Goal: Register for event/course

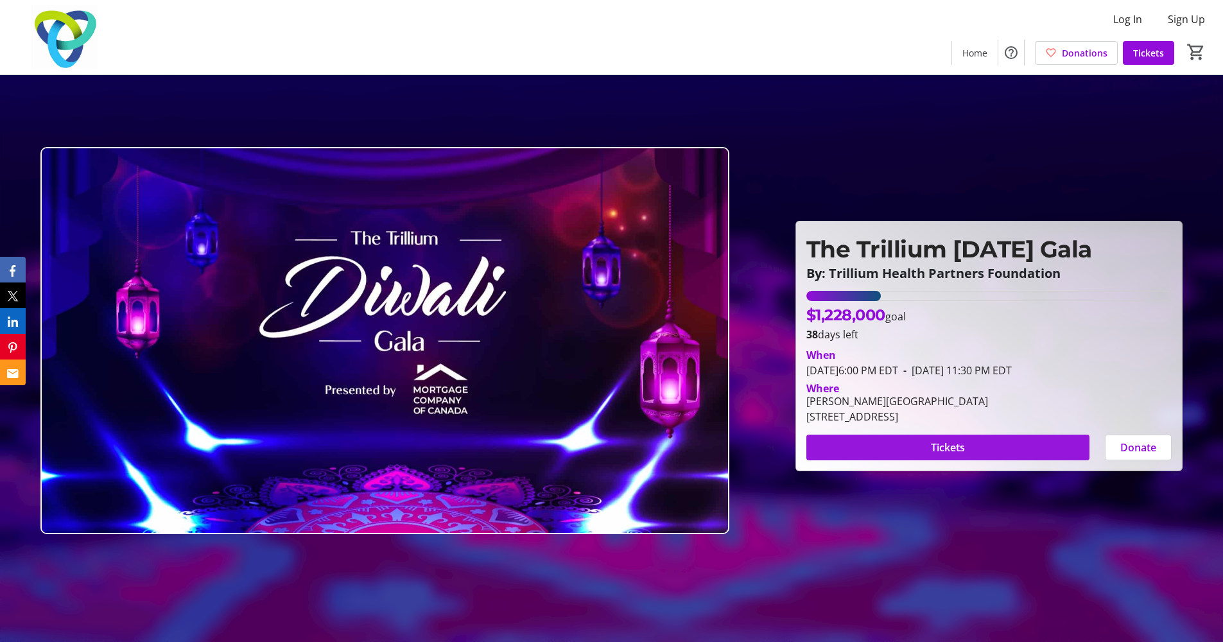
click at [962, 449] on span "Tickets" at bounding box center [948, 447] width 34 height 15
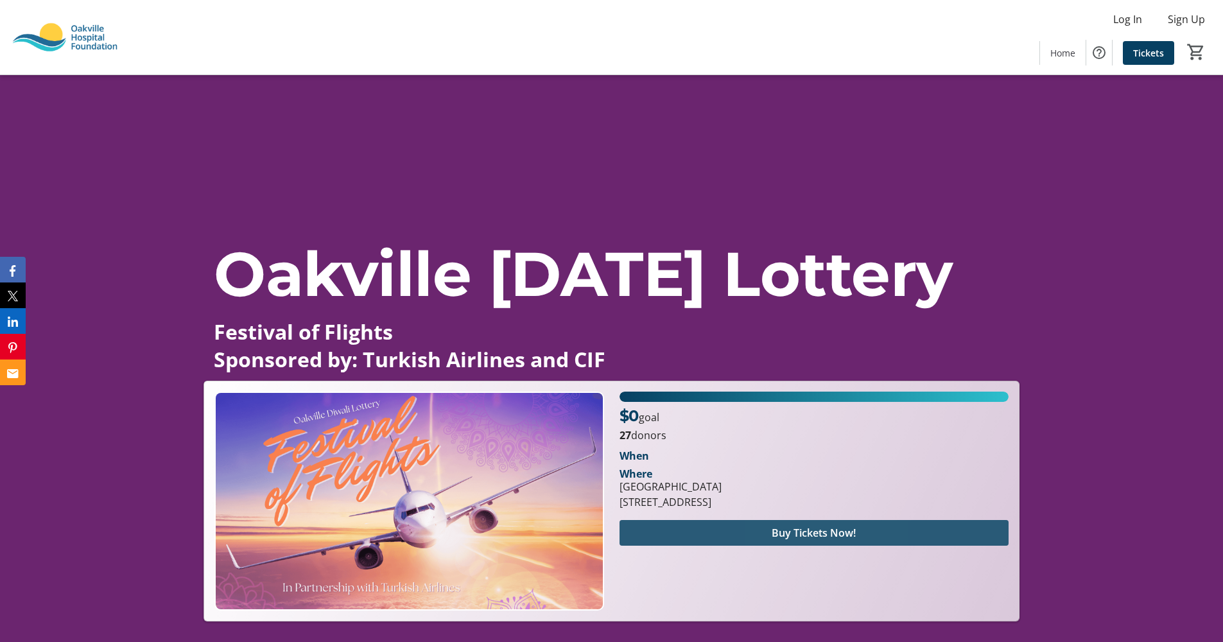
click at [795, 537] on span "Buy Tickets Now!" at bounding box center [814, 532] width 84 height 15
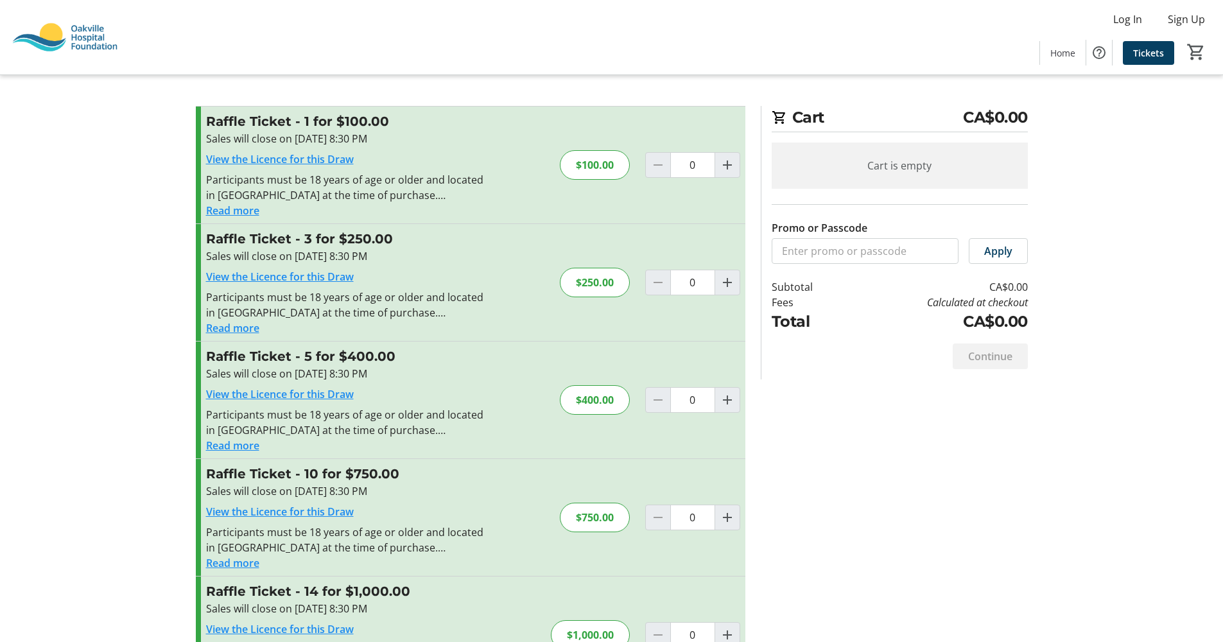
click at [241, 207] on button "Read more" at bounding box center [232, 210] width 53 height 15
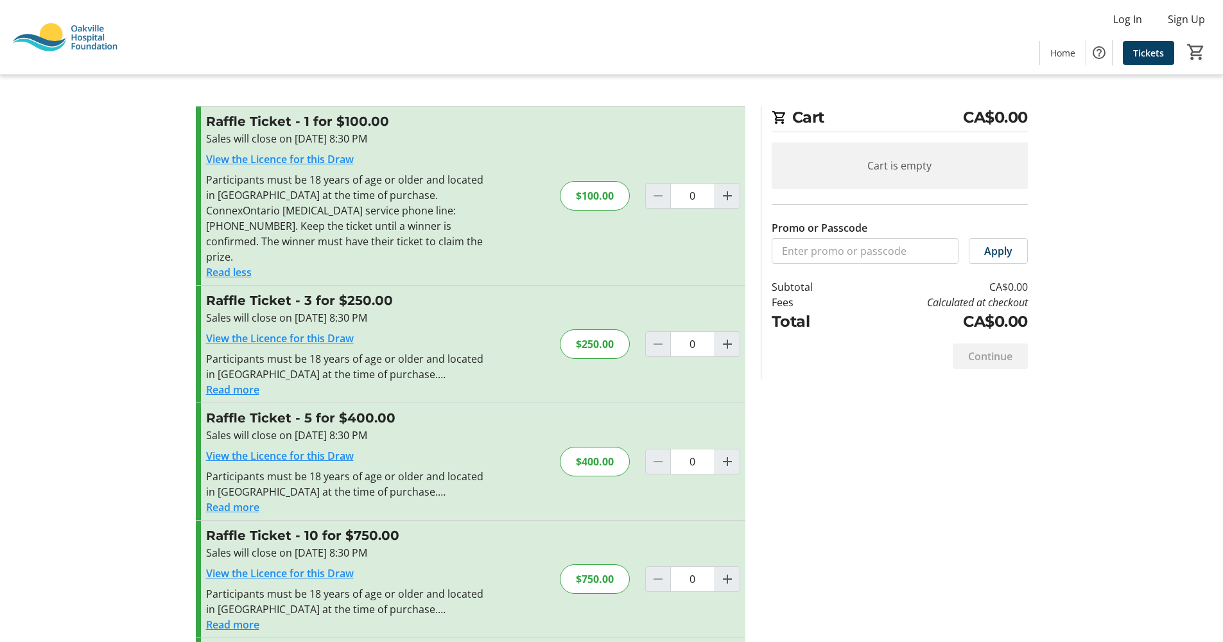
drag, startPoint x: 720, startPoint y: 186, endPoint x: 731, endPoint y: 202, distance: 19.3
click at [720, 188] on mat-icon "Increment by one" at bounding box center [727, 195] width 15 height 15
type input "1"
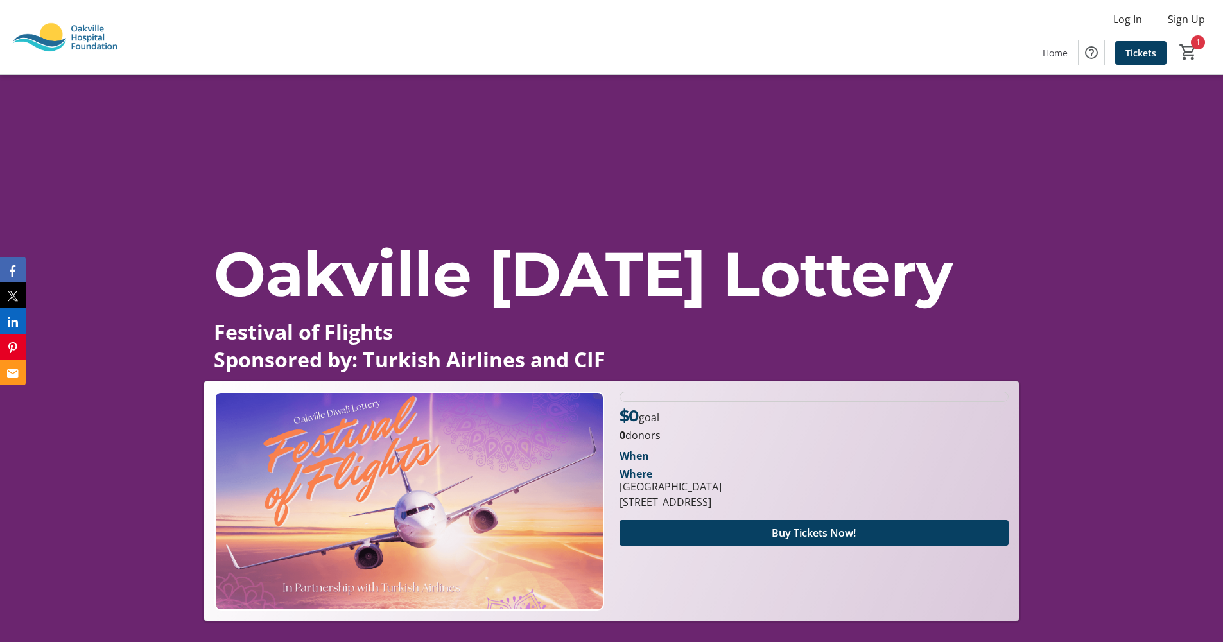
type input "1"
click at [1130, 54] on span "Tickets" at bounding box center [1140, 52] width 31 height 13
type input "1"
drag, startPoint x: 15, startPoint y: 267, endPoint x: 86, endPoint y: 282, distance: 72.1
click at [21, 267] on button "Facebook" at bounding box center [13, 270] width 26 height 26
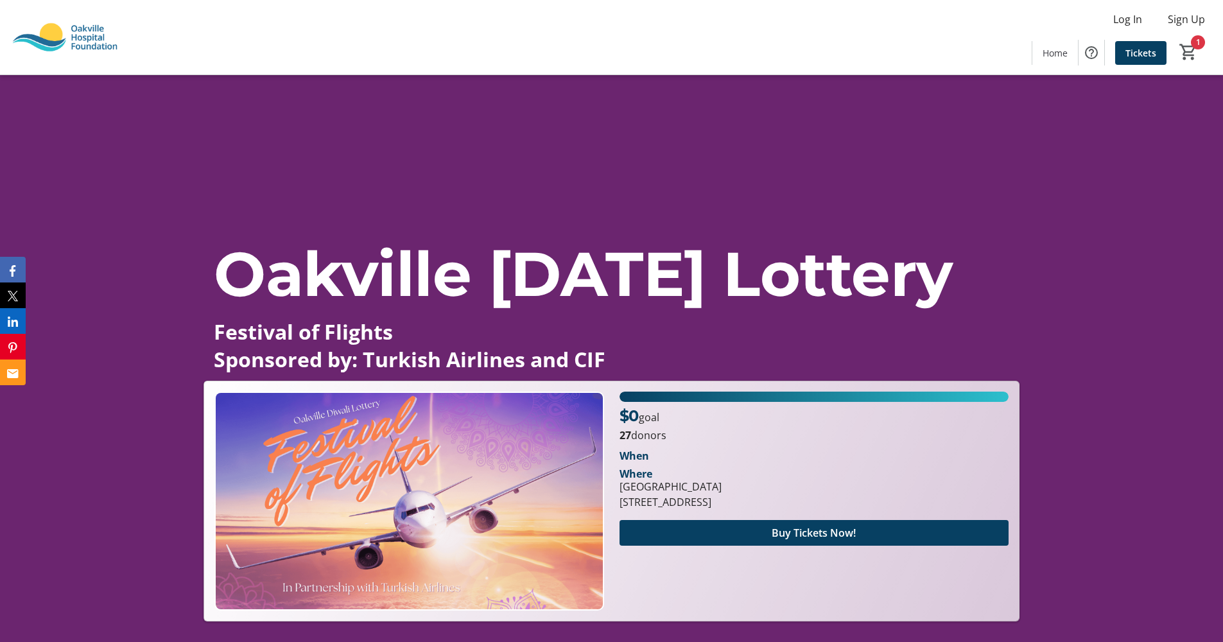
click at [91, 29] on img at bounding box center [65, 37] width 114 height 64
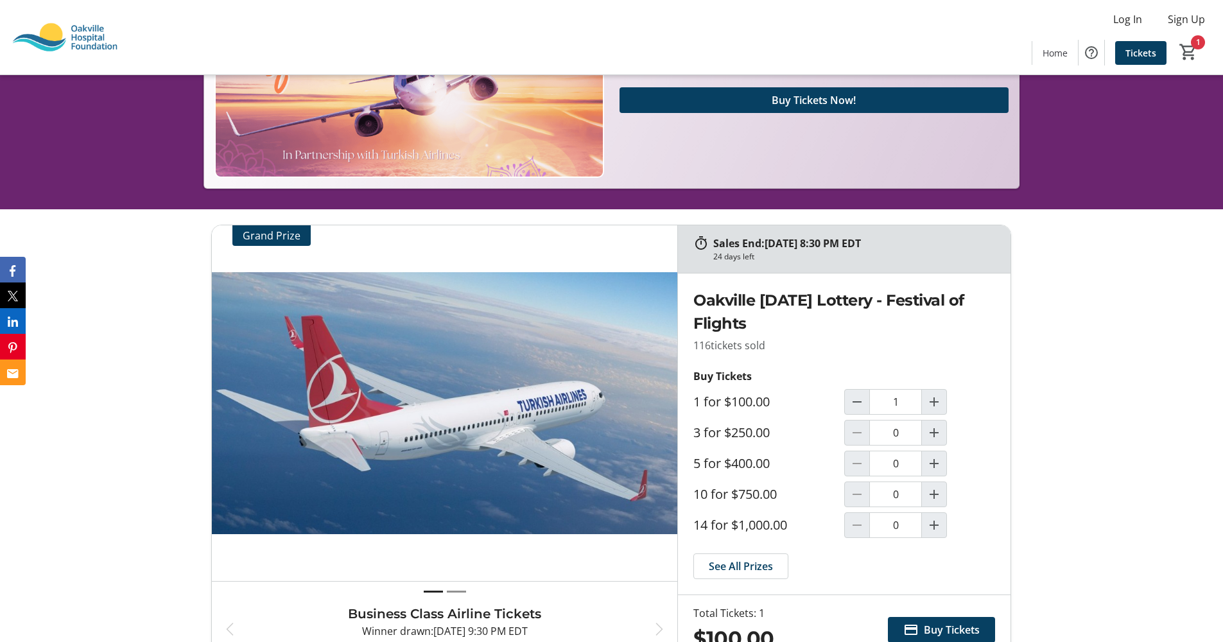
scroll to position [612, 0]
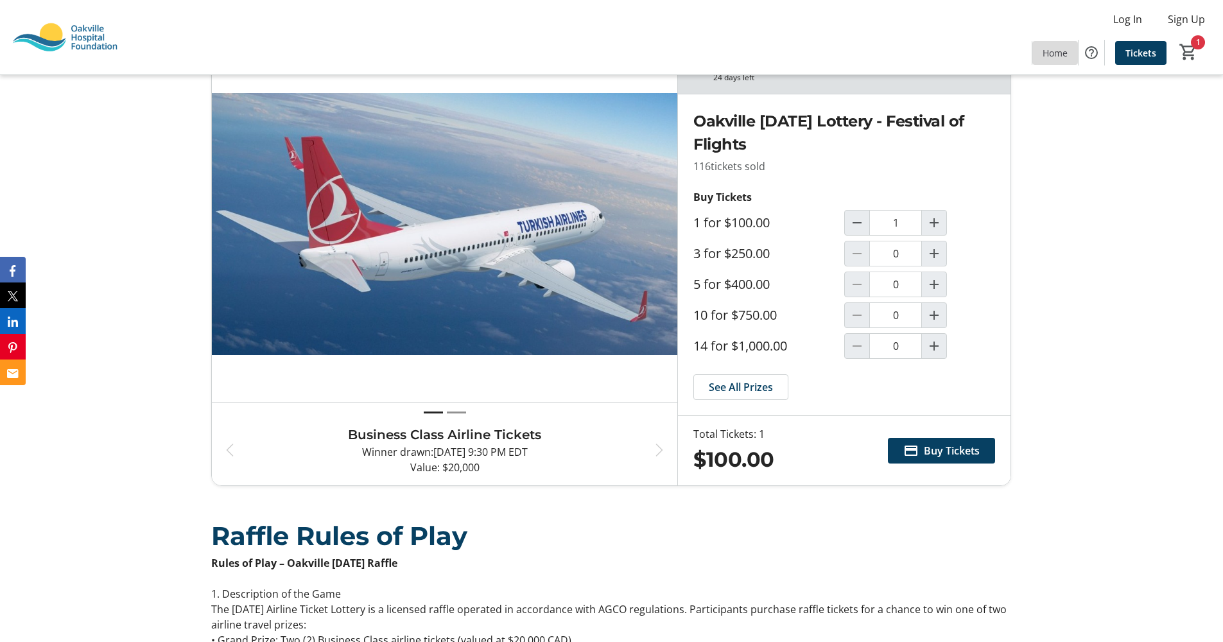
click at [1055, 47] on span "Home" at bounding box center [1054, 52] width 25 height 13
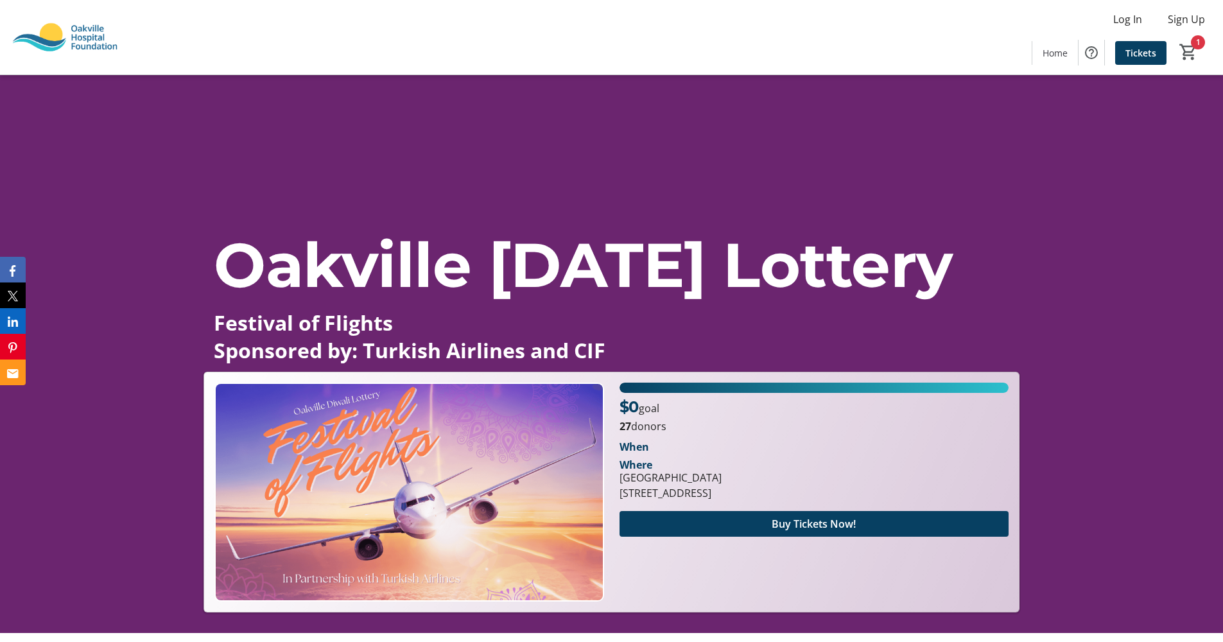
scroll to position [0, 0]
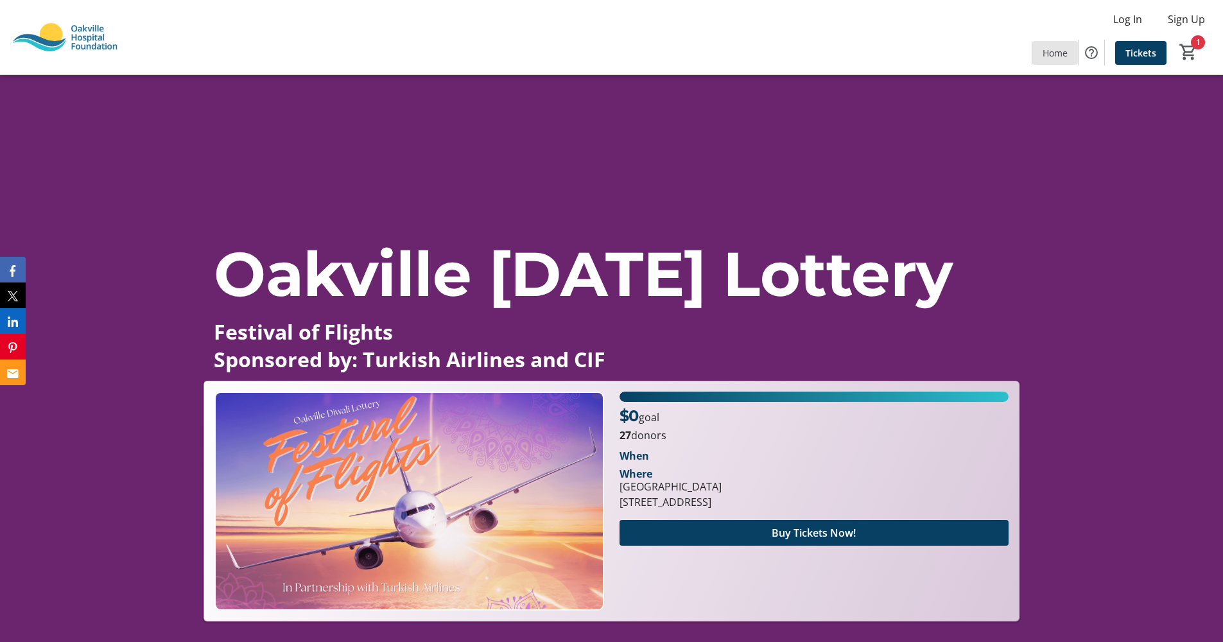
drag, startPoint x: 1062, startPoint y: 49, endPoint x: 1150, endPoint y: 94, distance: 98.5
click at [1064, 51] on span "Home" at bounding box center [1054, 52] width 25 height 13
